Goal: Answer question/provide support

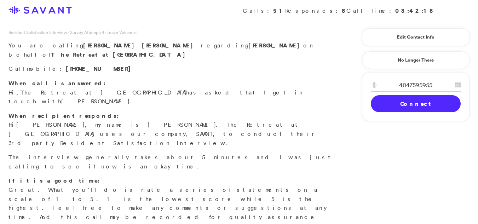
click at [381, 106] on link "Connect" at bounding box center [416, 103] width 90 height 17
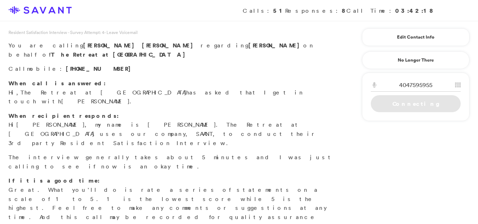
click at [381, 106] on link "Connecting" at bounding box center [416, 103] width 90 height 17
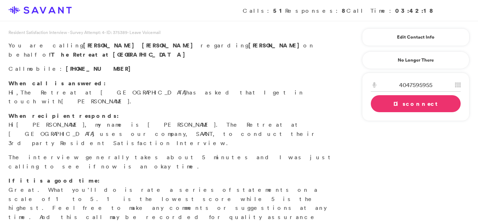
click at [412, 109] on link "Disconnect" at bounding box center [416, 103] width 90 height 17
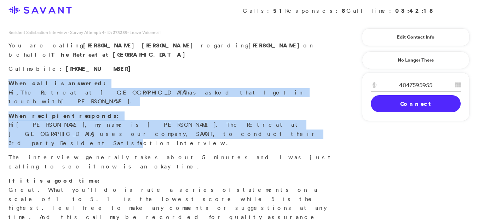
drag, startPoint x: 476, startPoint y: 78, endPoint x: 483, endPoint y: 119, distance: 41.1
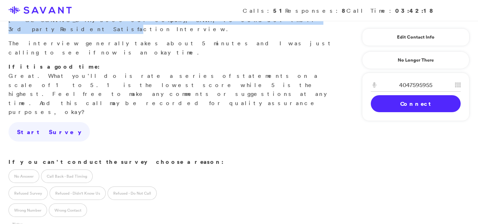
scroll to position [201, 0]
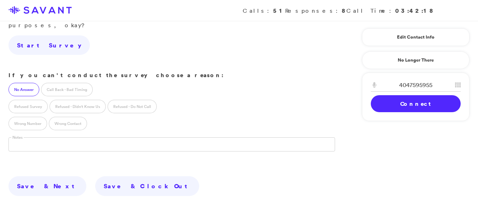
click at [28, 83] on label "No Answer" at bounding box center [23, 89] width 31 height 13
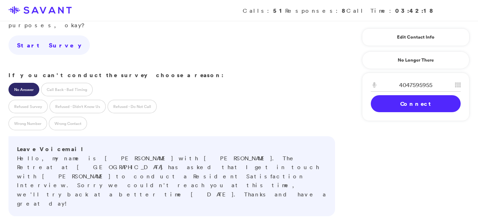
drag, startPoint x: 69, startPoint y: 185, endPoint x: 69, endPoint y: 191, distance: 5.7
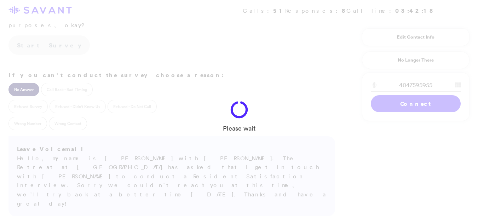
click at [69, 190] on div "Please wait" at bounding box center [239, 112] width 478 height 224
